Goal: Task Accomplishment & Management: Complete application form

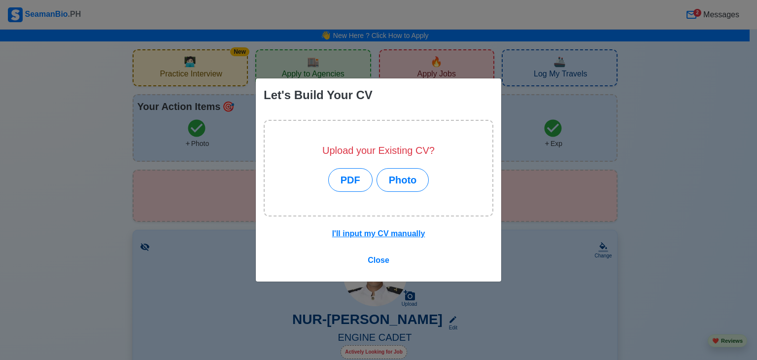
click at [39, 83] on div "Let's Build Your CV Upload your Existing CV? PDF Photo I'll input my CV manuall…" at bounding box center [378, 180] width 757 height 360
click at [345, 170] on button "PDF" at bounding box center [350, 180] width 44 height 24
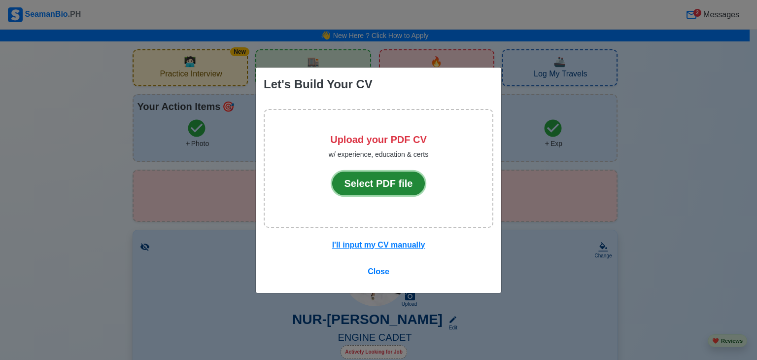
click at [402, 186] on button "Select PDF file" at bounding box center [378, 183] width 93 height 24
click at [384, 184] on button "Select PDF file" at bounding box center [378, 183] width 93 height 24
click at [364, 188] on button "Select PDF file" at bounding box center [378, 183] width 93 height 24
click at [395, 187] on button "Select PDF file" at bounding box center [378, 183] width 93 height 24
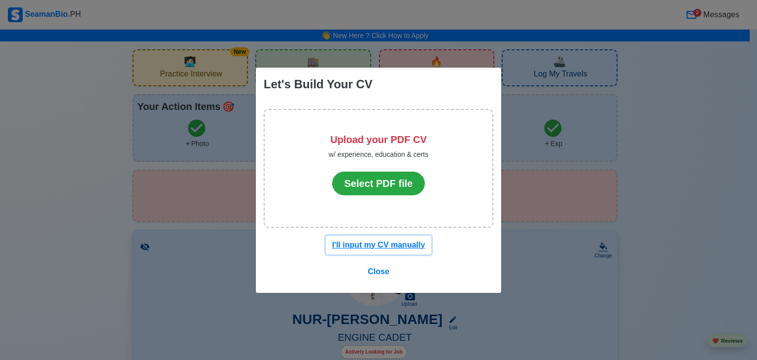
click at [378, 246] on u "I'll input my CV manually" at bounding box center [378, 244] width 93 height 8
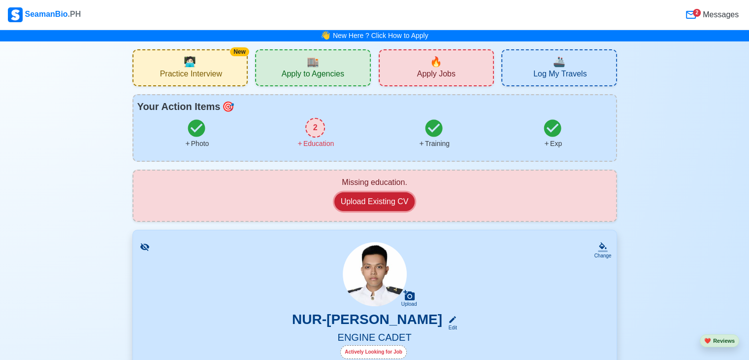
click at [379, 201] on button "Upload Existing CV" at bounding box center [374, 201] width 81 height 19
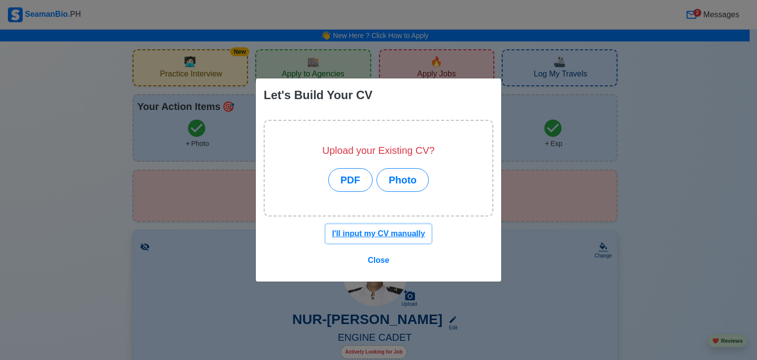
click at [382, 234] on u "I'll input my CV manually" at bounding box center [378, 233] width 93 height 8
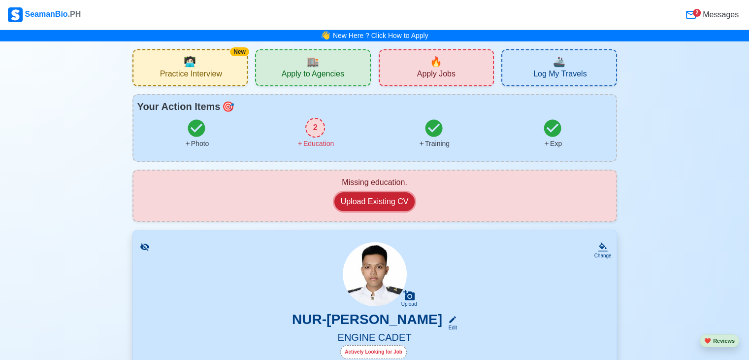
click at [363, 199] on button "Upload Existing CV" at bounding box center [374, 201] width 81 height 19
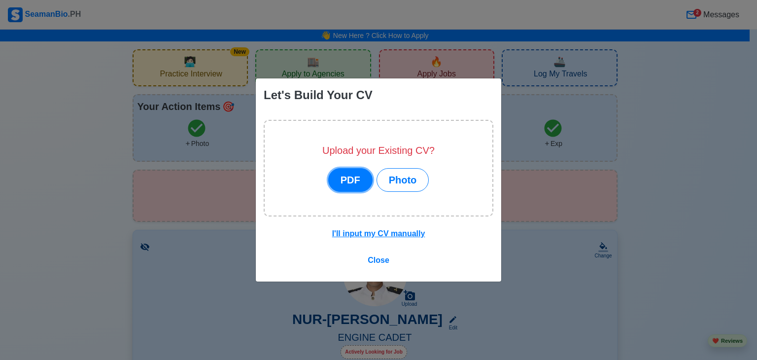
click at [344, 179] on button "PDF" at bounding box center [350, 180] width 44 height 24
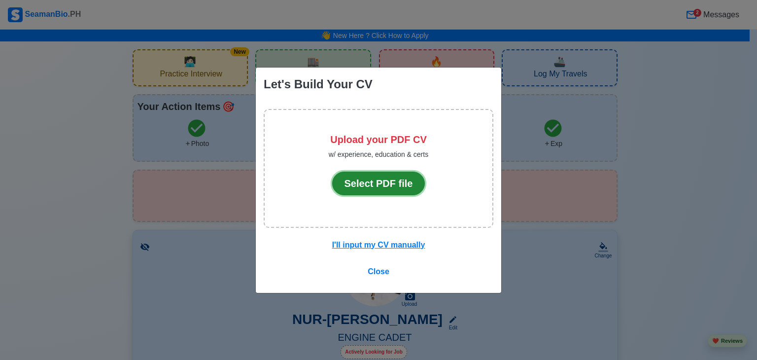
click at [359, 190] on button "Select PDF file" at bounding box center [378, 183] width 93 height 24
click at [521, 268] on div "Let's Build Your CV Upload your PDF CV w/ experience, education & certs Select …" at bounding box center [378, 180] width 757 height 360
click at [377, 270] on span "Close" at bounding box center [378, 271] width 22 height 8
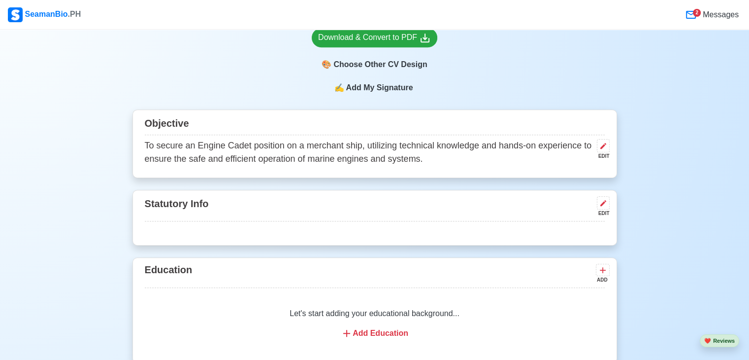
scroll to position [443, 0]
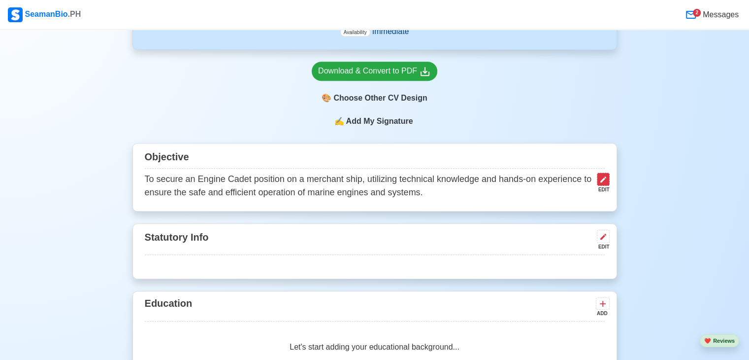
click at [608, 178] on button at bounding box center [603, 178] width 13 height 13
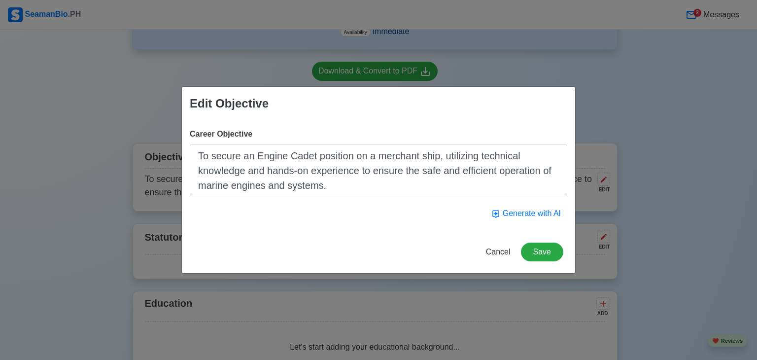
click at [661, 129] on div "Edit Objective Career Objective To secure an Engine Cadet position on a merchan…" at bounding box center [378, 180] width 757 height 360
click at [499, 250] on span "Cancel" at bounding box center [498, 251] width 25 height 8
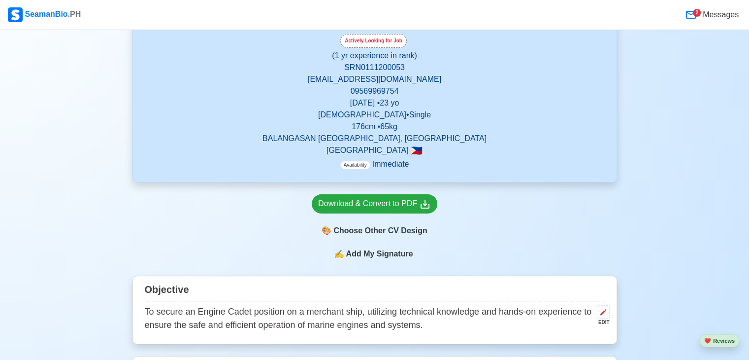
scroll to position [296, 0]
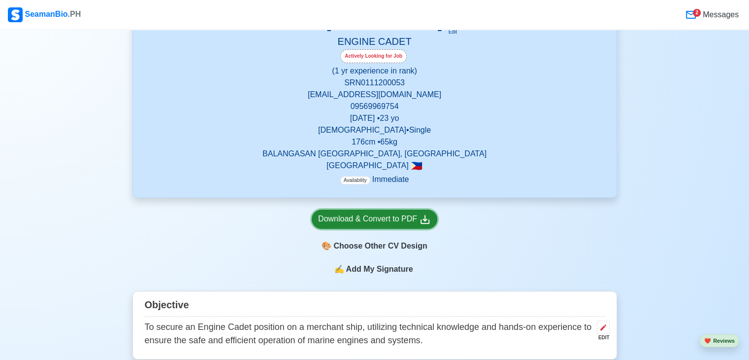
click at [410, 217] on div "Download & Convert to PDF" at bounding box center [374, 219] width 113 height 12
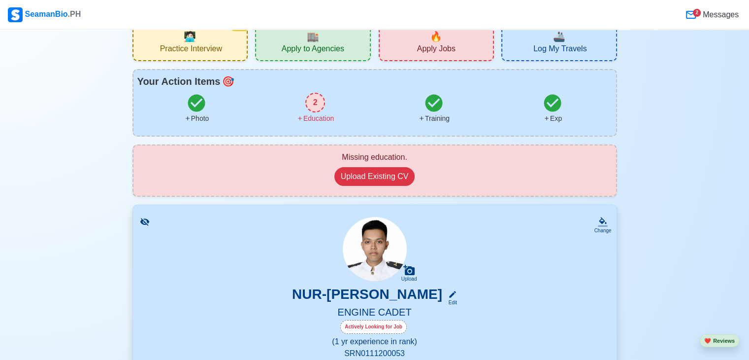
scroll to position [0, 0]
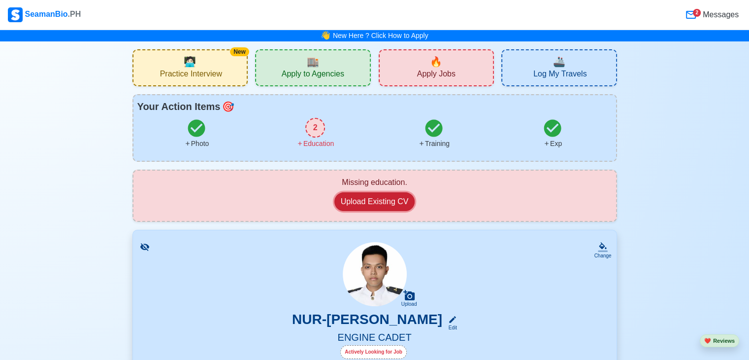
click at [391, 203] on button "Upload Existing CV" at bounding box center [374, 201] width 81 height 19
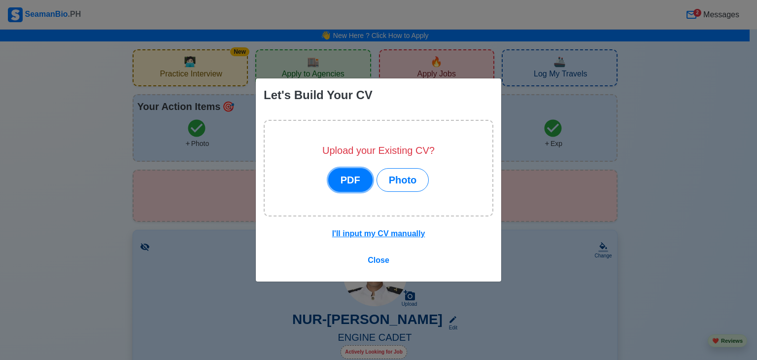
click at [361, 179] on button "PDF" at bounding box center [350, 180] width 44 height 24
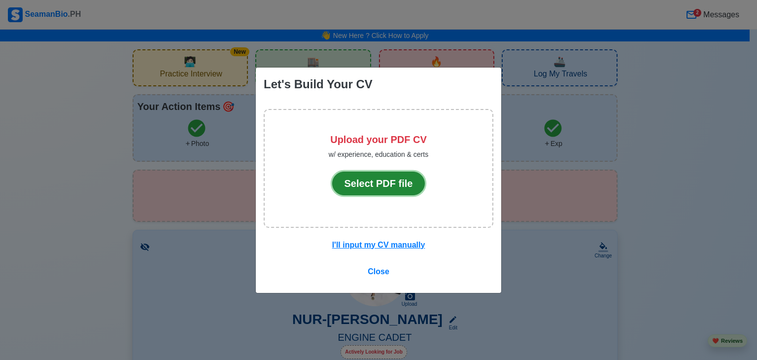
click at [390, 180] on button "Select PDF file" at bounding box center [378, 183] width 93 height 24
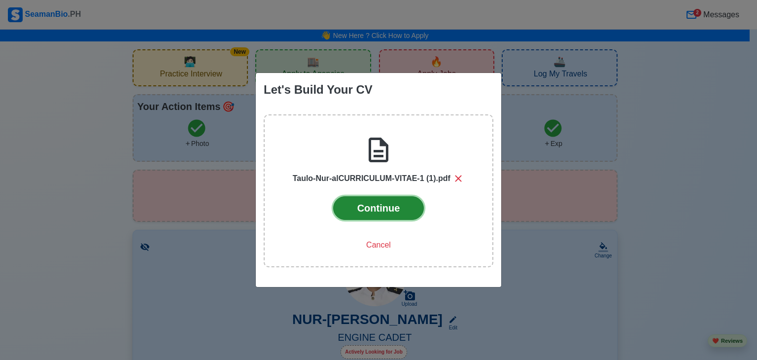
click at [376, 210] on button "Continue" at bounding box center [378, 208] width 91 height 24
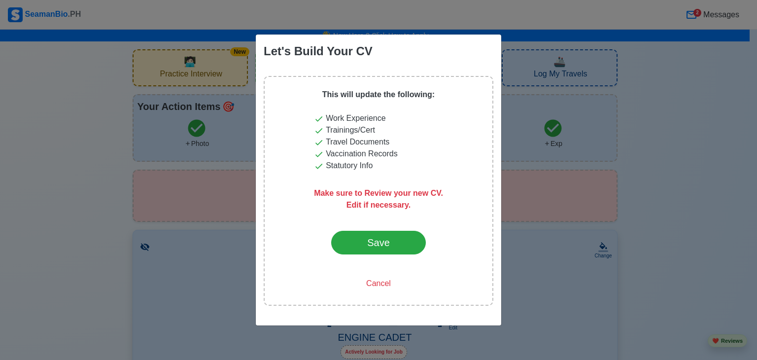
click at [363, 194] on p "Make sure to Review your new CV." at bounding box center [378, 187] width 129 height 24
click at [426, 197] on p "Make sure to Review your new CV." at bounding box center [378, 187] width 129 height 24
click at [383, 292] on button "Cancel" at bounding box center [378, 283] width 73 height 19
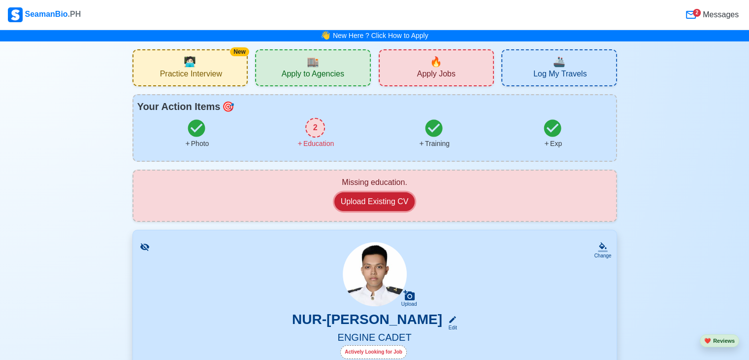
click at [388, 196] on button "Upload Existing CV" at bounding box center [374, 201] width 81 height 19
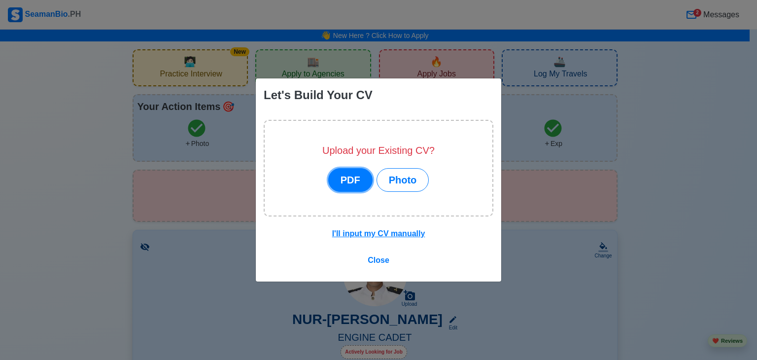
click at [345, 181] on button "PDF" at bounding box center [350, 180] width 44 height 24
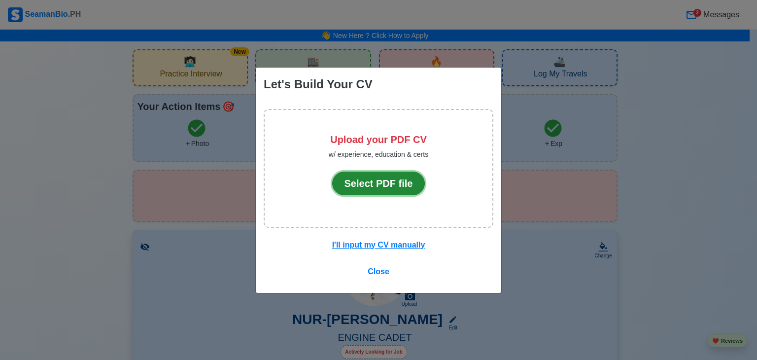
click at [380, 184] on button "Select PDF file" at bounding box center [378, 183] width 93 height 24
click at [705, 230] on div "Let's Build Your CV Upload your PDF CV w/ experience, education & certs Select …" at bounding box center [378, 180] width 757 height 360
click at [370, 272] on span "Close" at bounding box center [378, 271] width 22 height 8
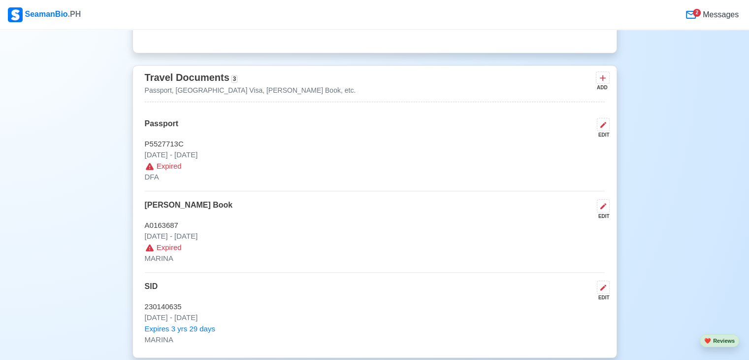
scroll to position [788, 0]
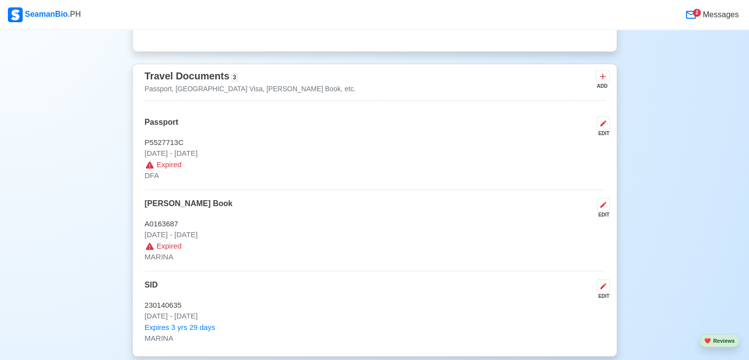
click at [155, 222] on p "A0163687" at bounding box center [375, 223] width 460 height 11
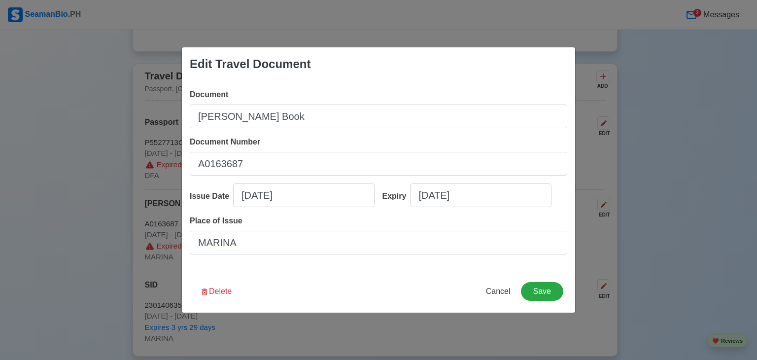
click at [140, 191] on div "Edit Travel Document Document [PERSON_NAME] Book Document Number A0163687 Issue…" at bounding box center [378, 180] width 757 height 360
click at [498, 290] on span "Cancel" at bounding box center [498, 291] width 25 height 8
type input "[DATE]"
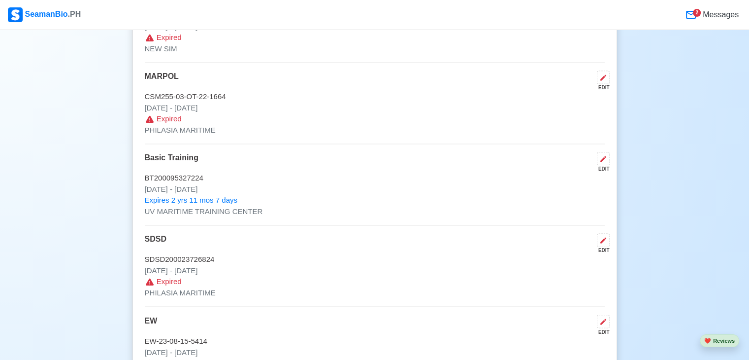
scroll to position [1576, 0]
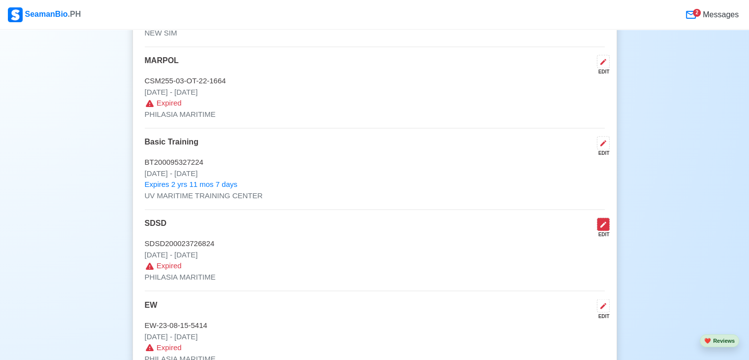
click at [599, 226] on icon at bounding box center [603, 224] width 8 height 8
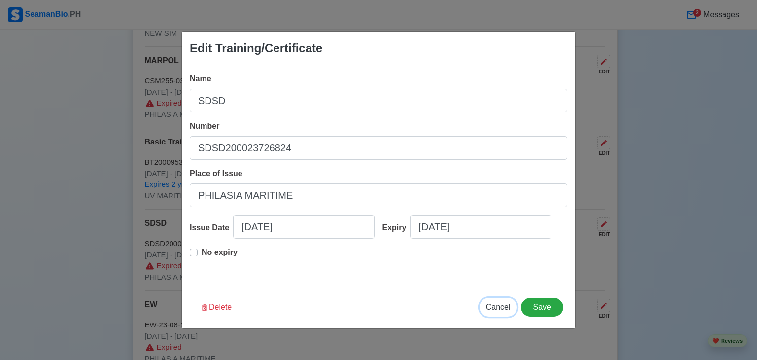
click at [503, 308] on span "Cancel" at bounding box center [498, 306] width 25 height 8
type input "[DATE]"
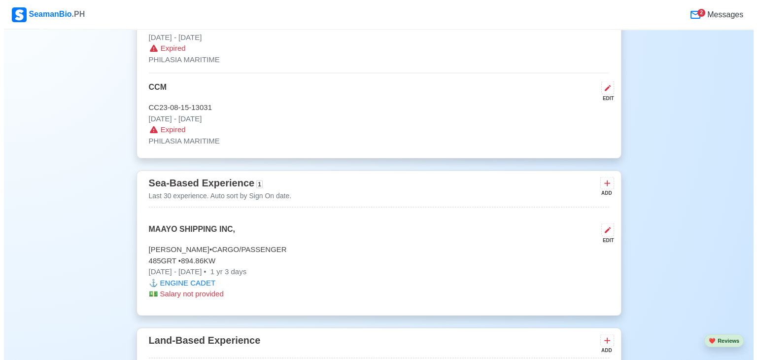
scroll to position [1872, 0]
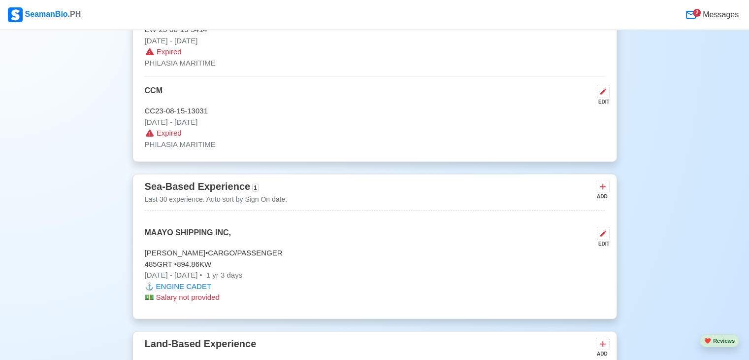
click at [207, 294] on span "Salary not provided" at bounding box center [188, 296] width 64 height 8
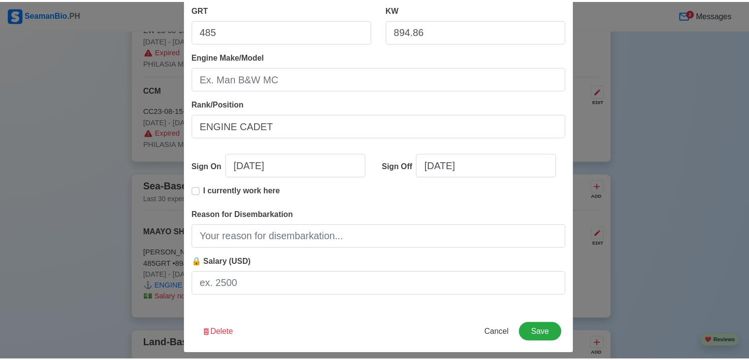
scroll to position [201, 0]
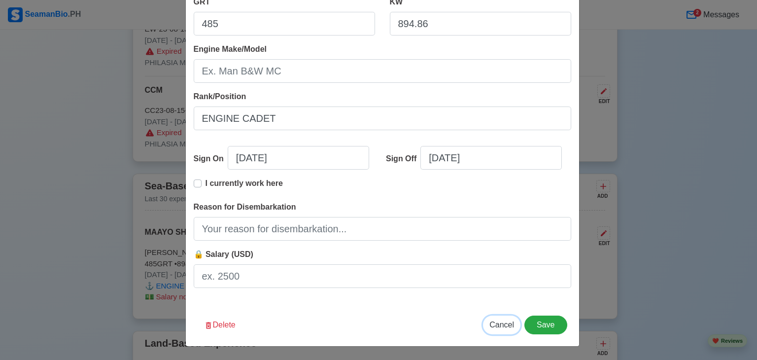
click at [498, 325] on span "Cancel" at bounding box center [501, 324] width 25 height 8
type input "[DATE]"
